Goal: Navigation & Orientation: Find specific page/section

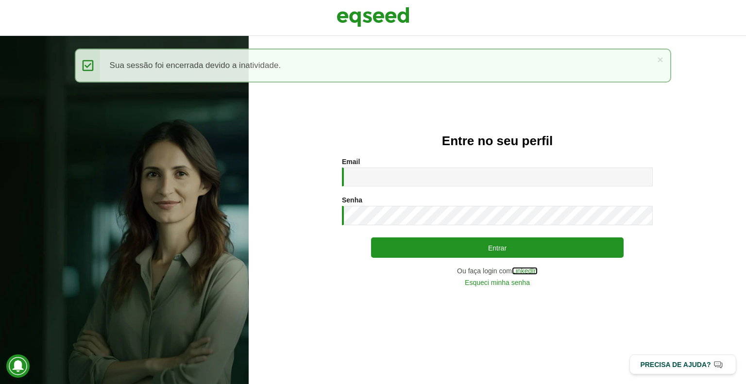
click at [527, 268] on link "LinkedIn" at bounding box center [525, 271] width 26 height 7
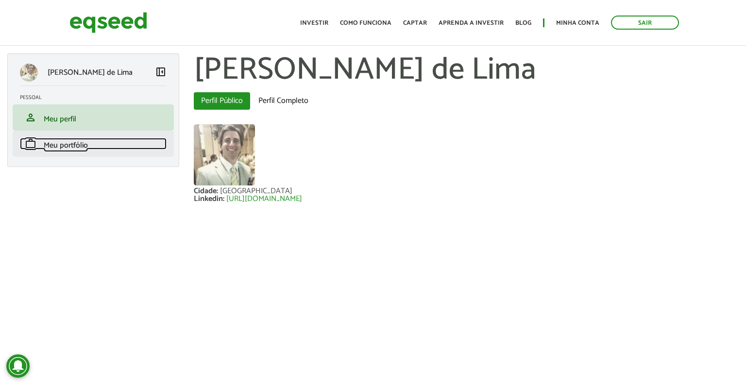
click at [70, 148] on span "Meu portfólio" at bounding box center [66, 145] width 44 height 13
